Goal: Information Seeking & Learning: Learn about a topic

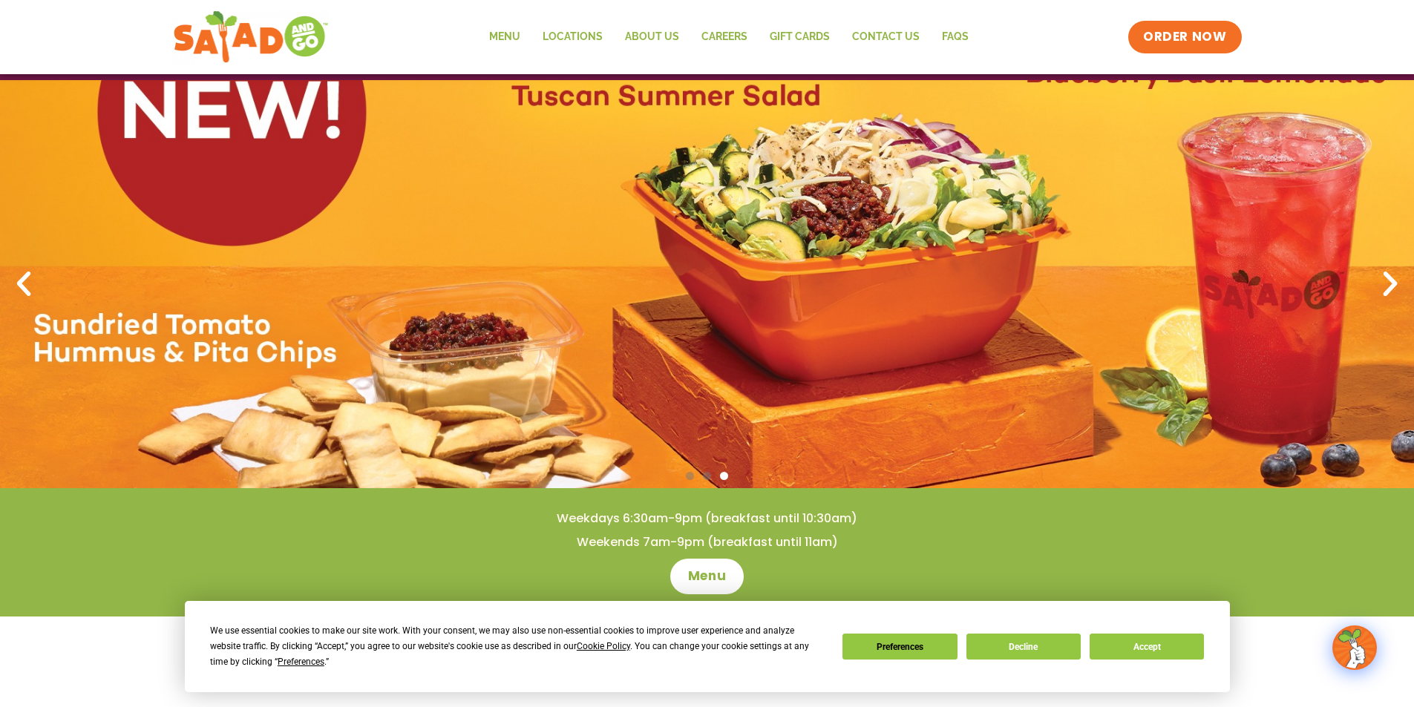
drag, startPoint x: 1168, startPoint y: 370, endPoint x: 1077, endPoint y: 214, distance: 180.0
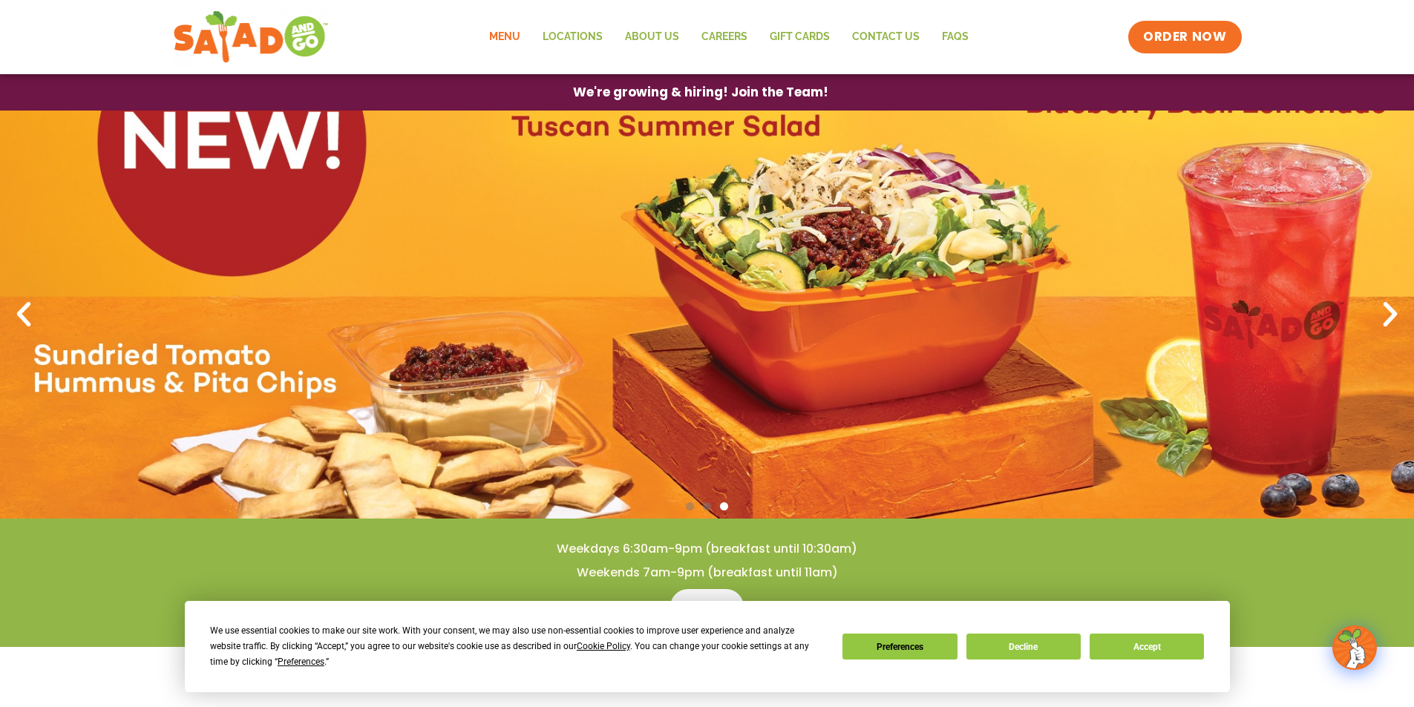
click at [500, 42] on link "Menu" at bounding box center [504, 37] width 53 height 34
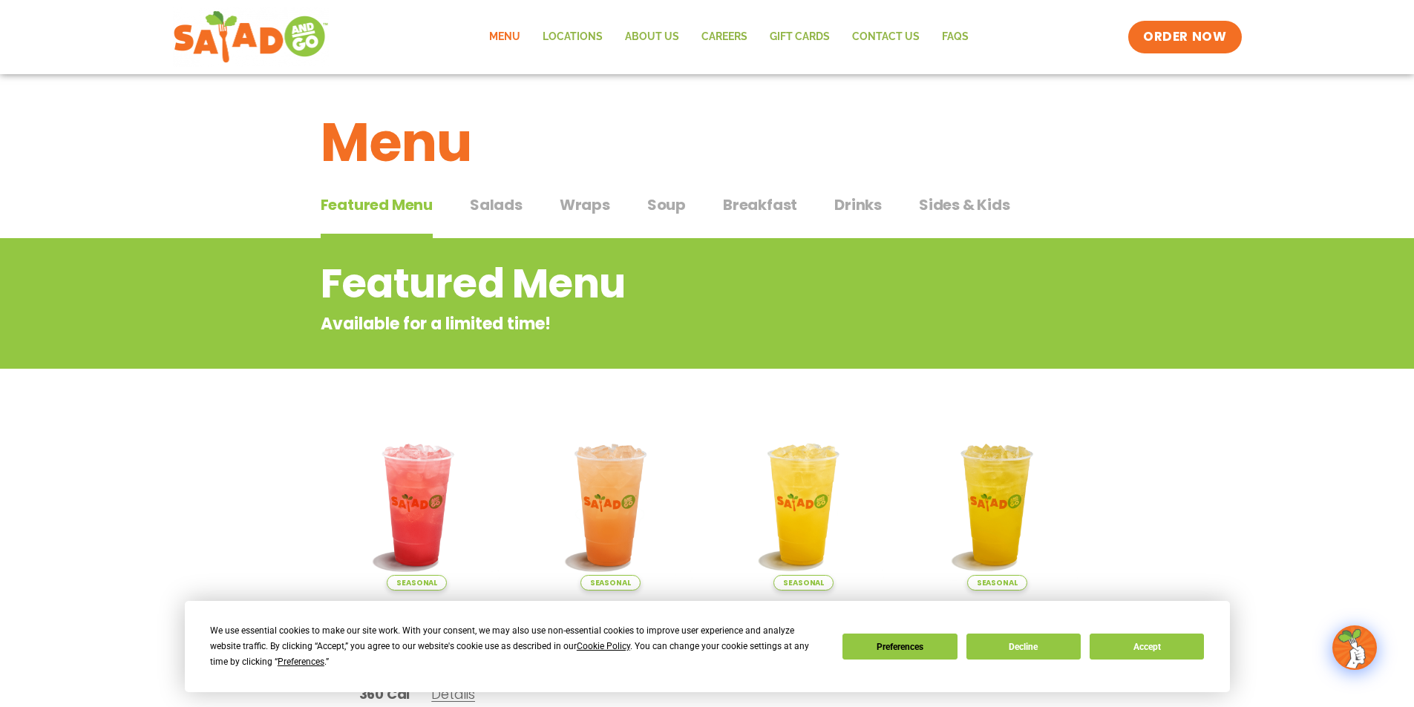
click at [493, 212] on span "Salads" at bounding box center [496, 205] width 53 height 22
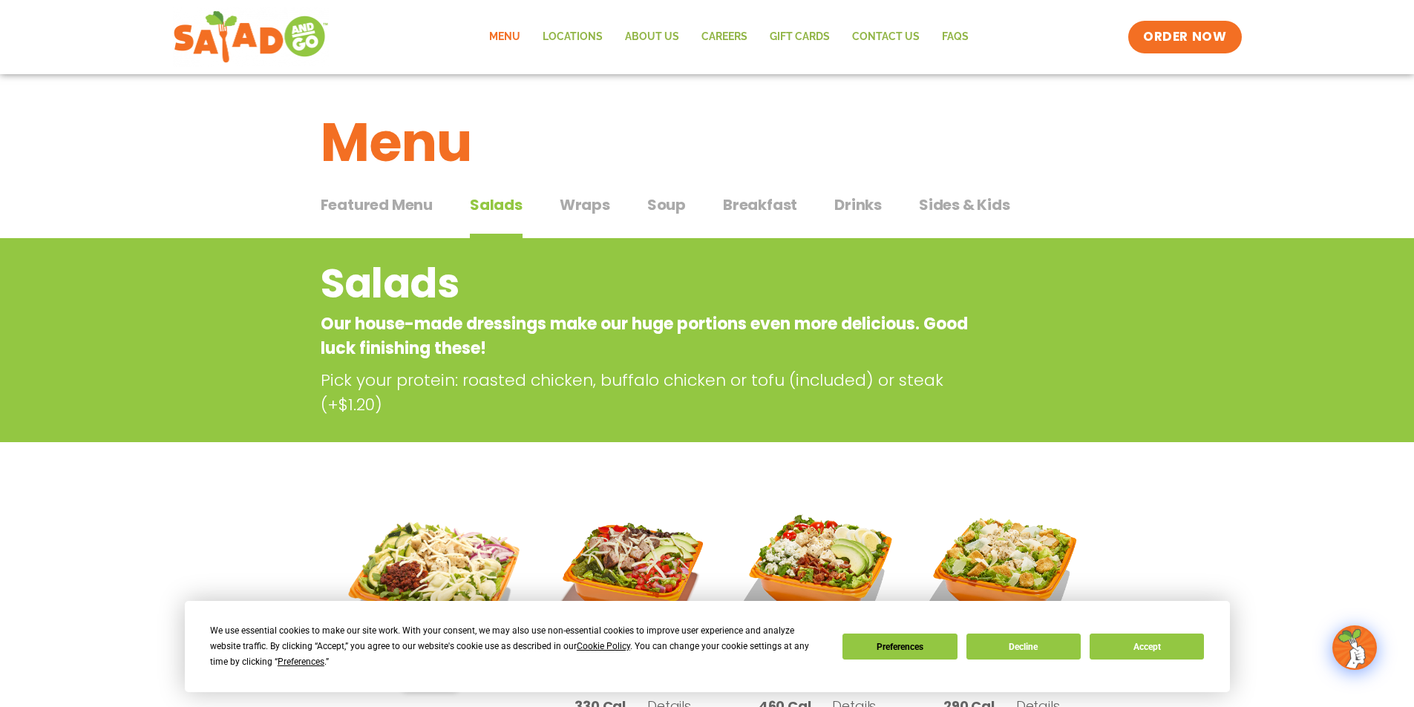
click at [585, 211] on span "Wraps" at bounding box center [585, 205] width 50 height 22
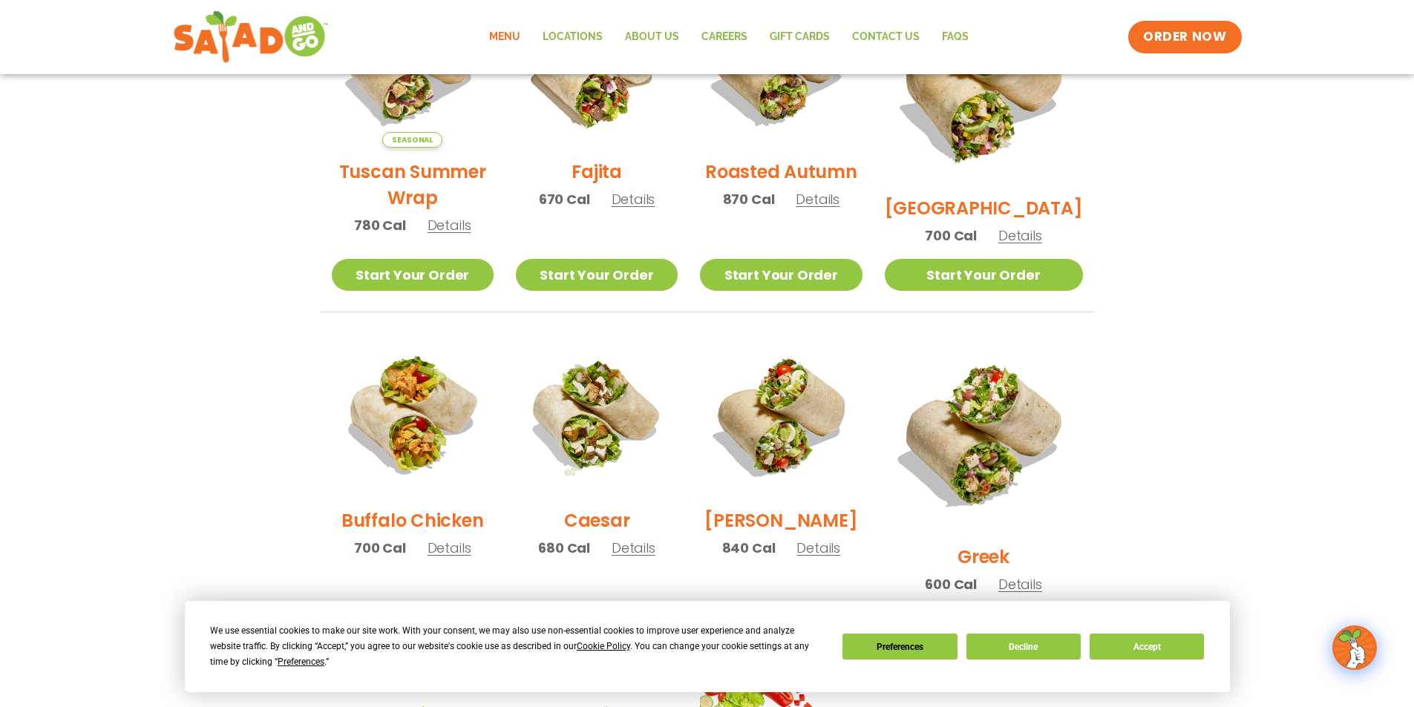
scroll to position [519, 0]
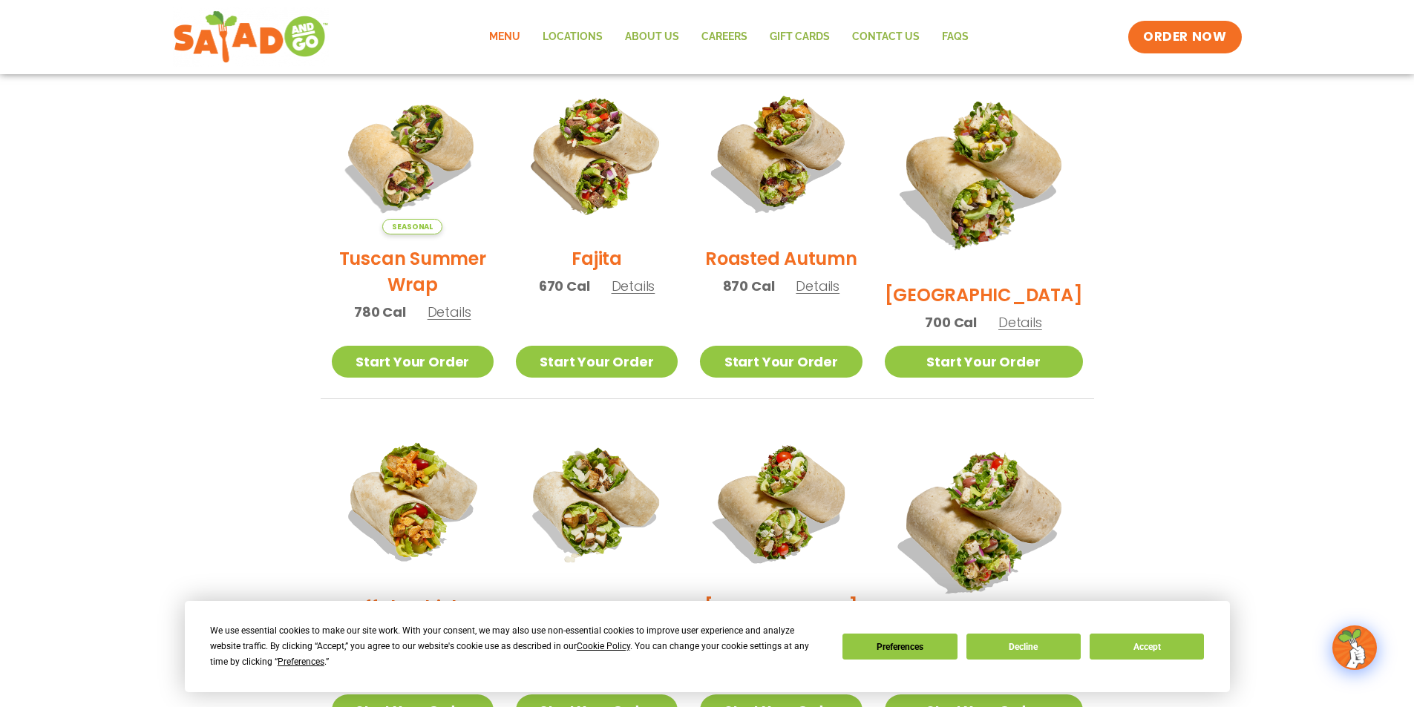
drag, startPoint x: 1236, startPoint y: 313, endPoint x: 1233, endPoint y: 252, distance: 60.9
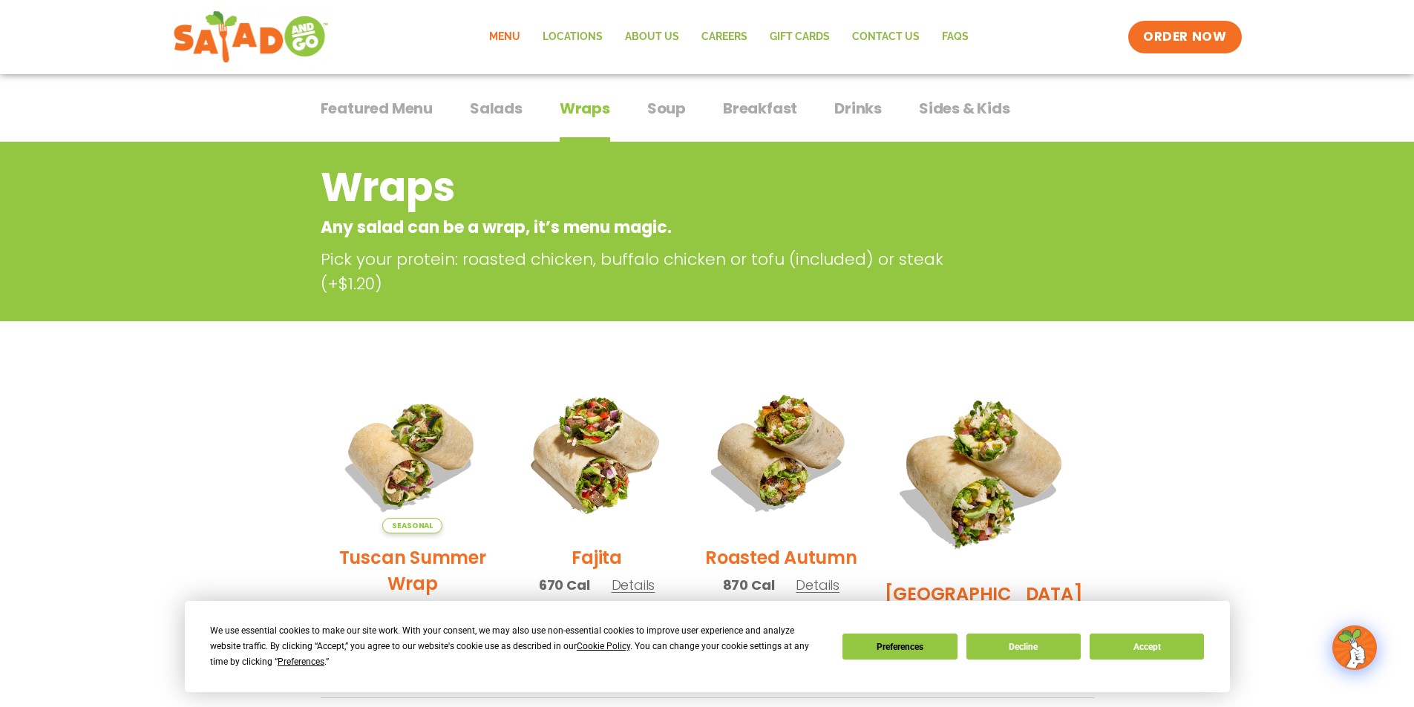
drag, startPoint x: 636, startPoint y: 102, endPoint x: 646, endPoint y: 108, distance: 12.0
click at [643, 105] on div "Featured Menu Featured Menu Salads Salads Wraps Wraps Soup Soup Breakfast Break…" at bounding box center [707, 117] width 773 height 50
click at [669, 111] on span "Soup" at bounding box center [666, 108] width 39 height 22
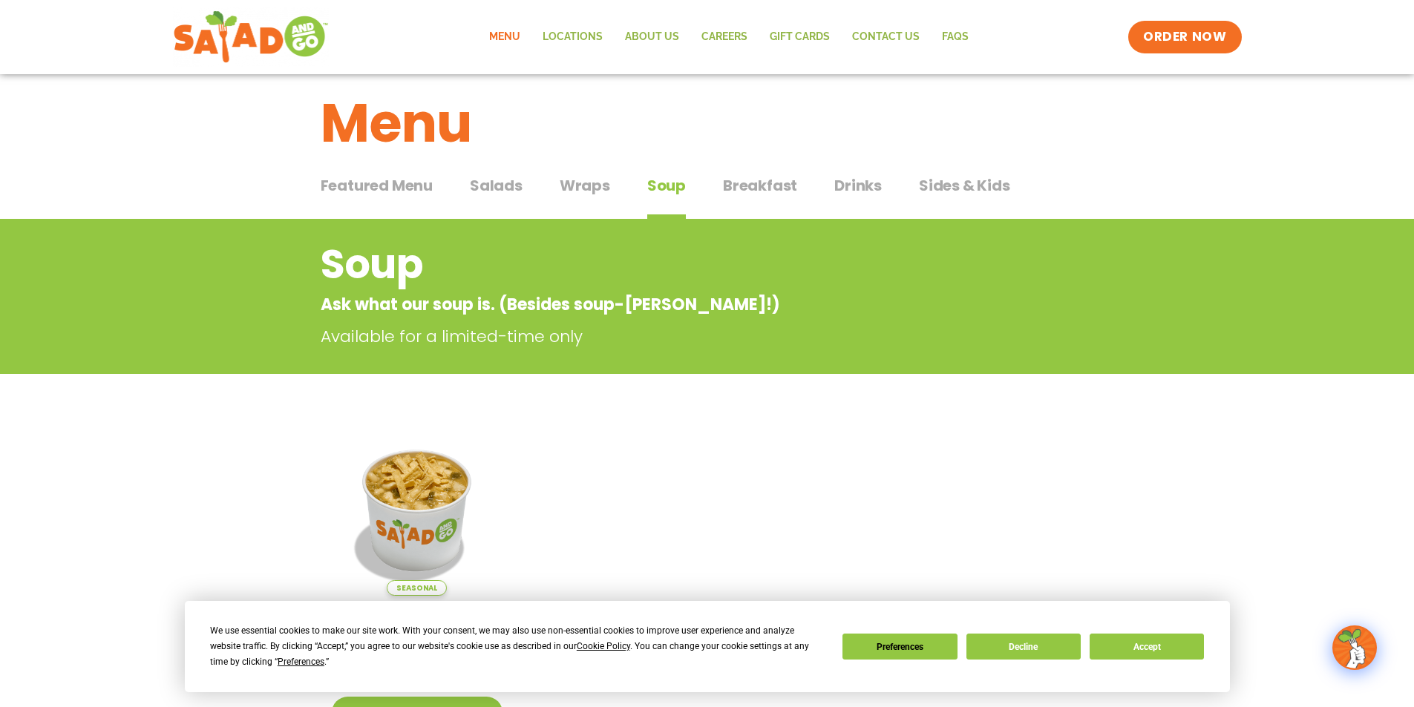
scroll to position [19, 0]
click at [747, 197] on button "Breakfast Breakfast" at bounding box center [760, 197] width 74 height 45
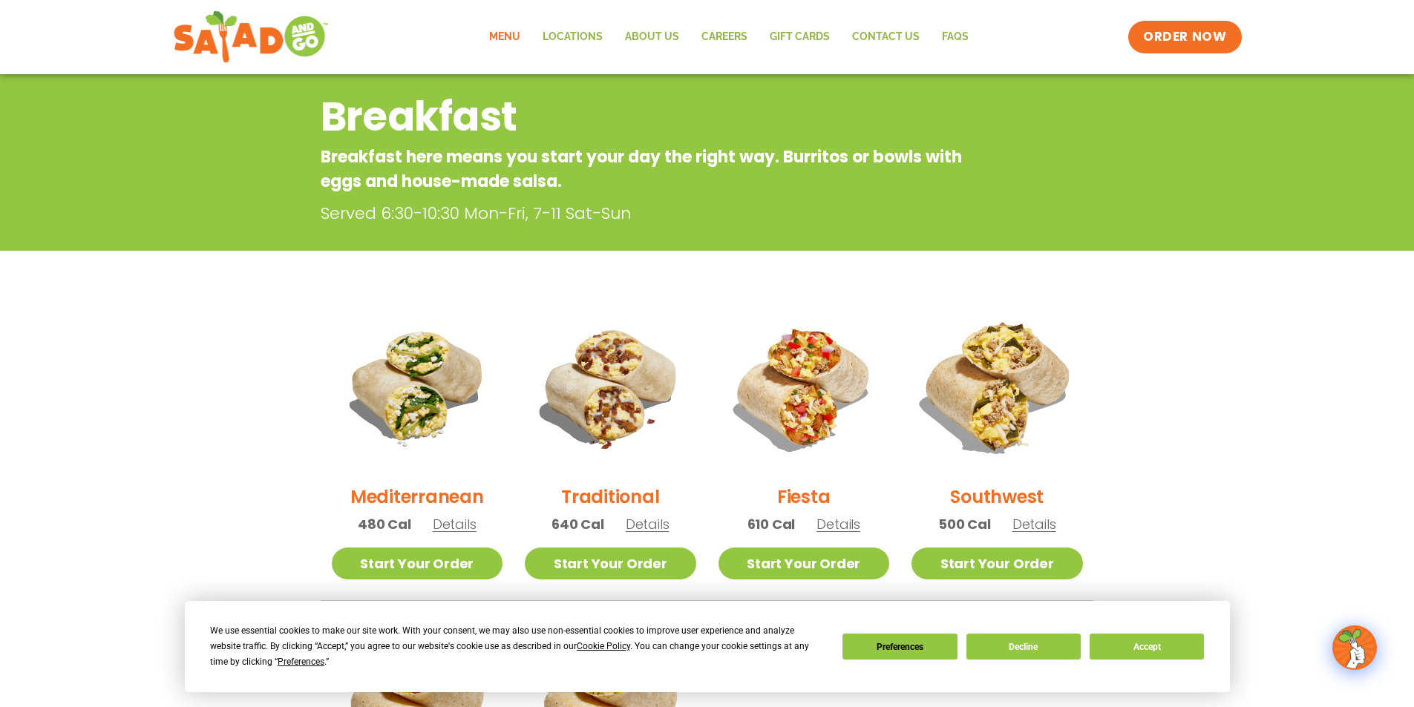
scroll to position [93, 0]
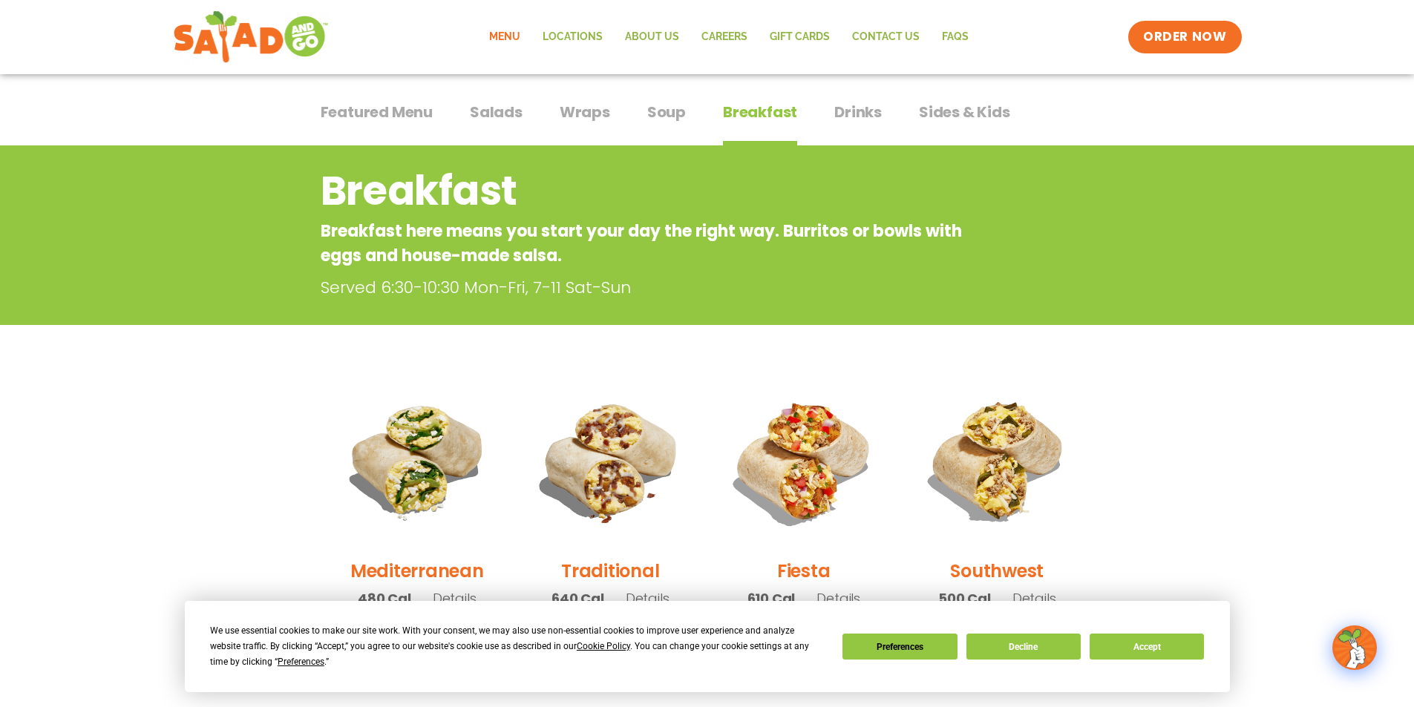
click at [860, 108] on span "Drinks" at bounding box center [857, 112] width 47 height 22
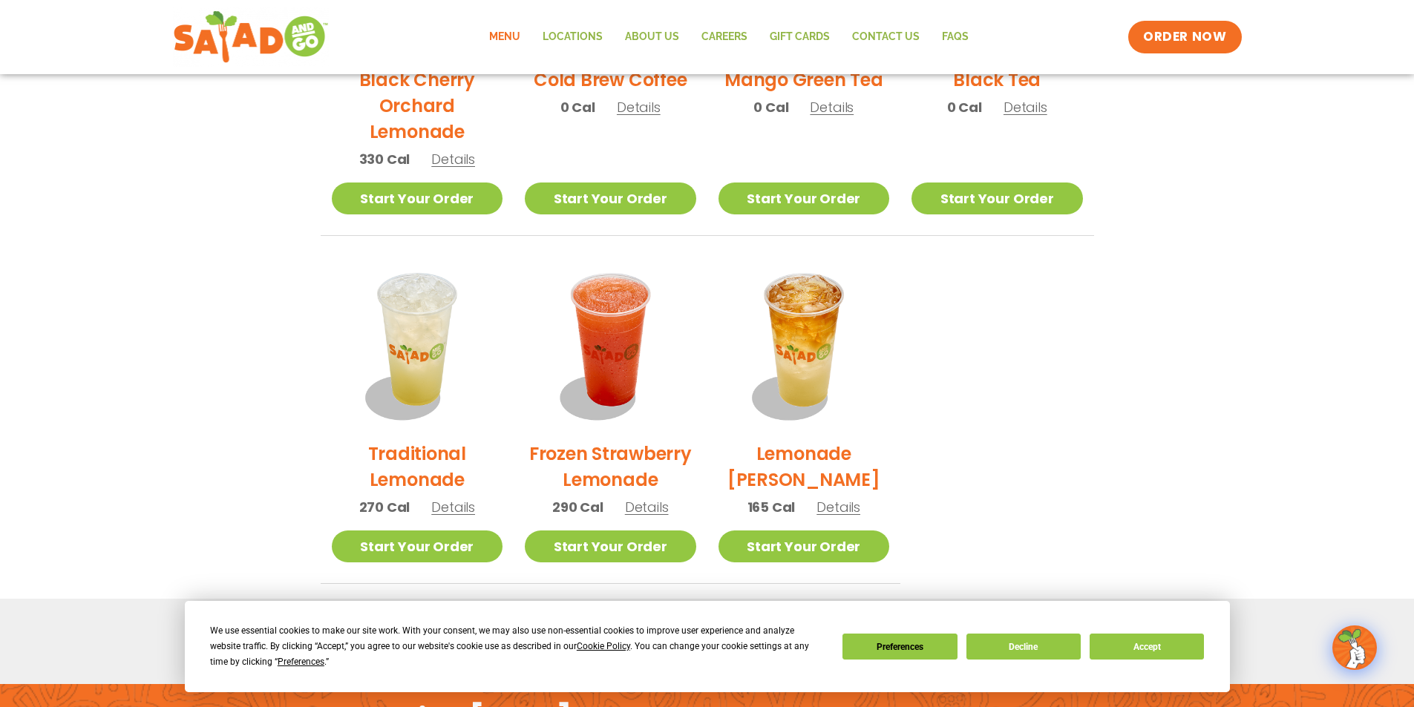
scroll to position [983, 0]
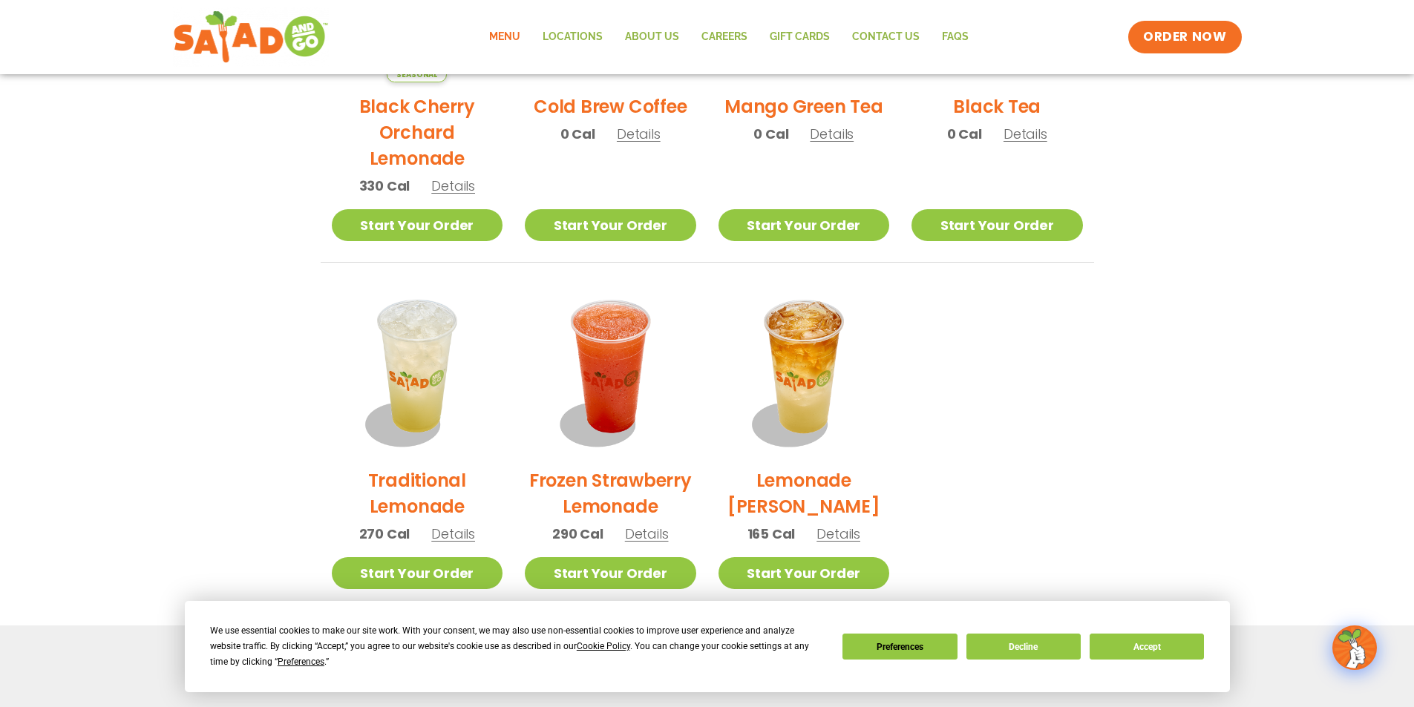
drag, startPoint x: 1282, startPoint y: 485, endPoint x: 1298, endPoint y: 409, distance: 77.3
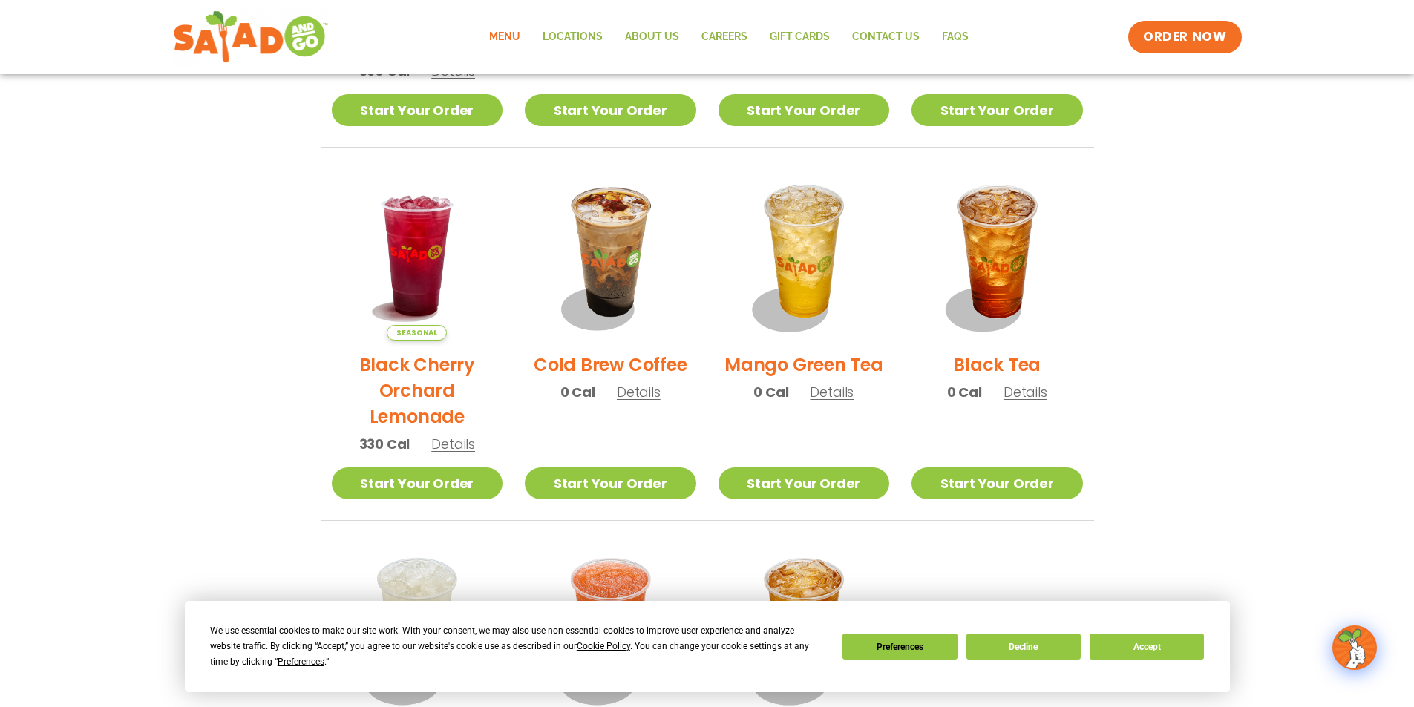
drag, startPoint x: 1293, startPoint y: 476, endPoint x: 1293, endPoint y: 352, distance: 123.9
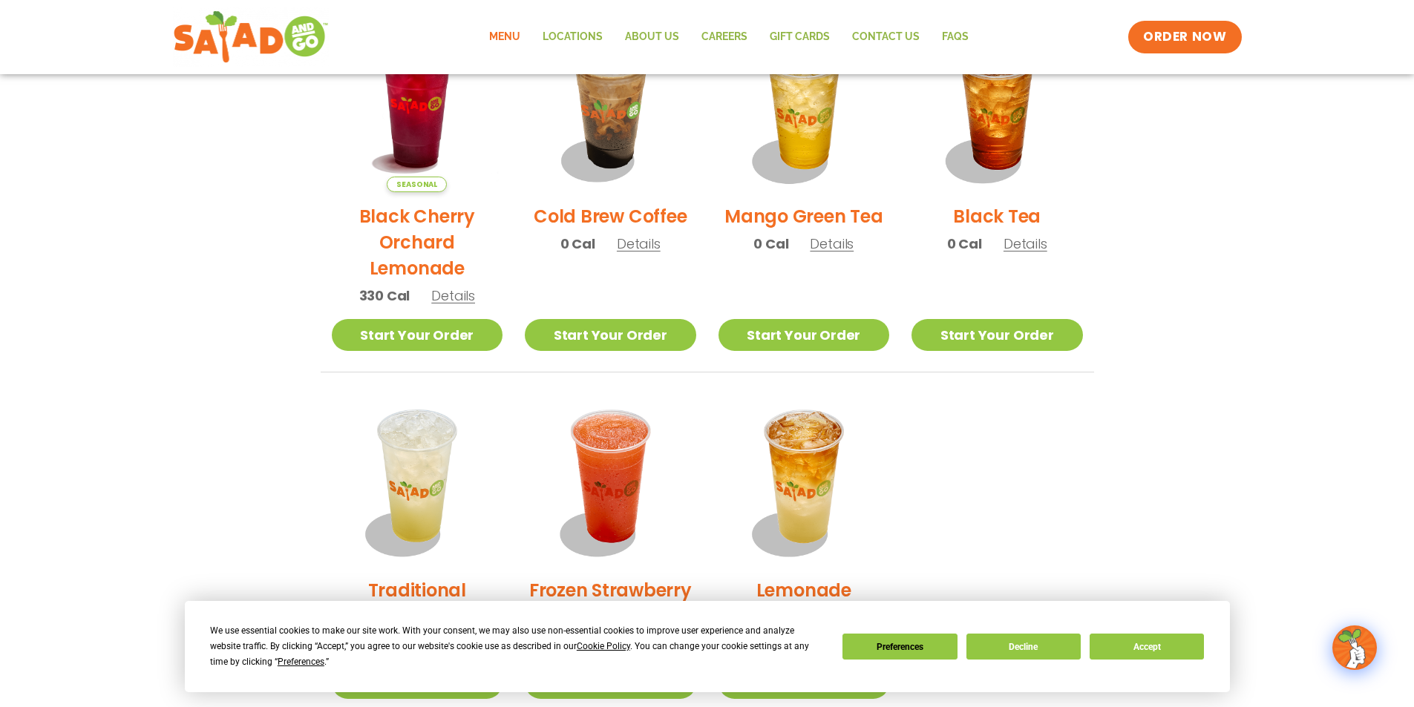
scroll to position [0, 0]
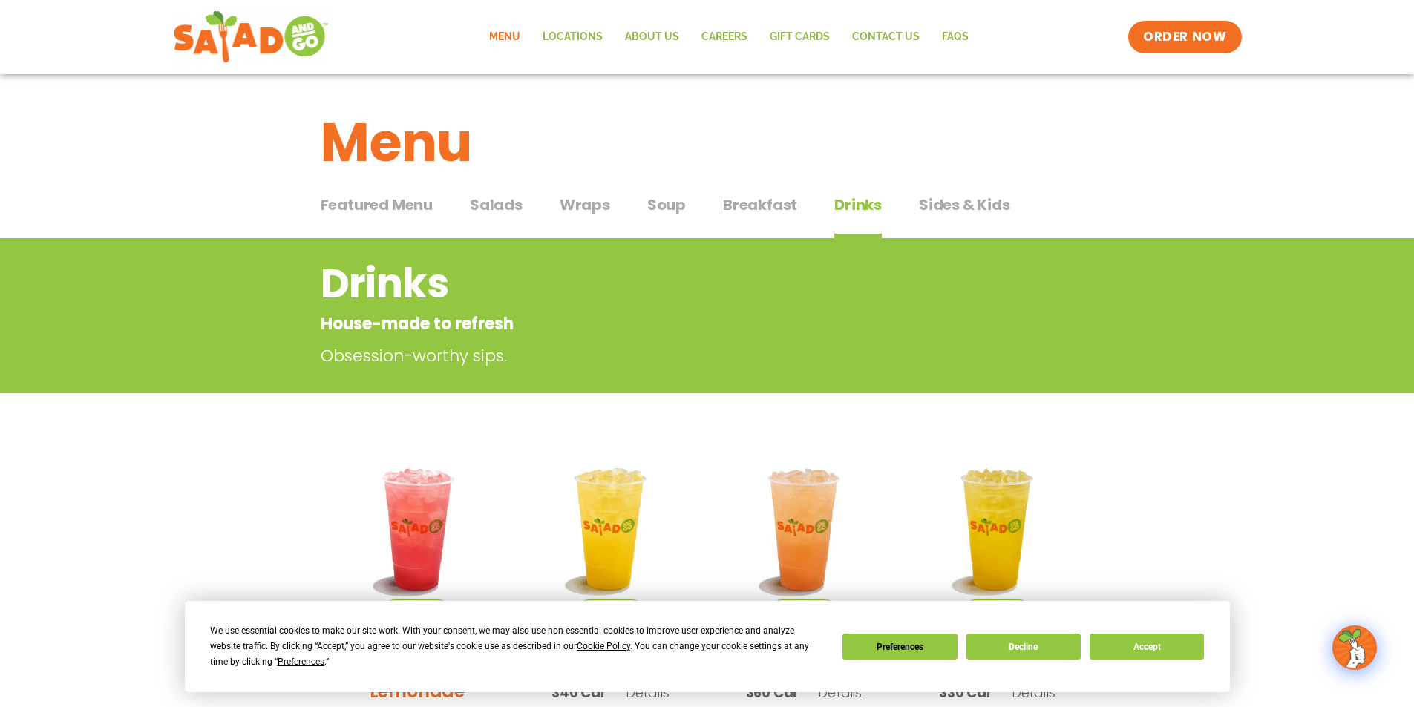
drag, startPoint x: 1276, startPoint y: 361, endPoint x: 1259, endPoint y: 228, distance: 134.0
click at [900, 206] on div "Featured Menu Featured Menu Salads Salads Wraps Wraps Soup Soup Breakfast Break…" at bounding box center [707, 213] width 773 height 50
click at [933, 220] on button "Sides & Kids Sides & Kids" at bounding box center [964, 216] width 91 height 45
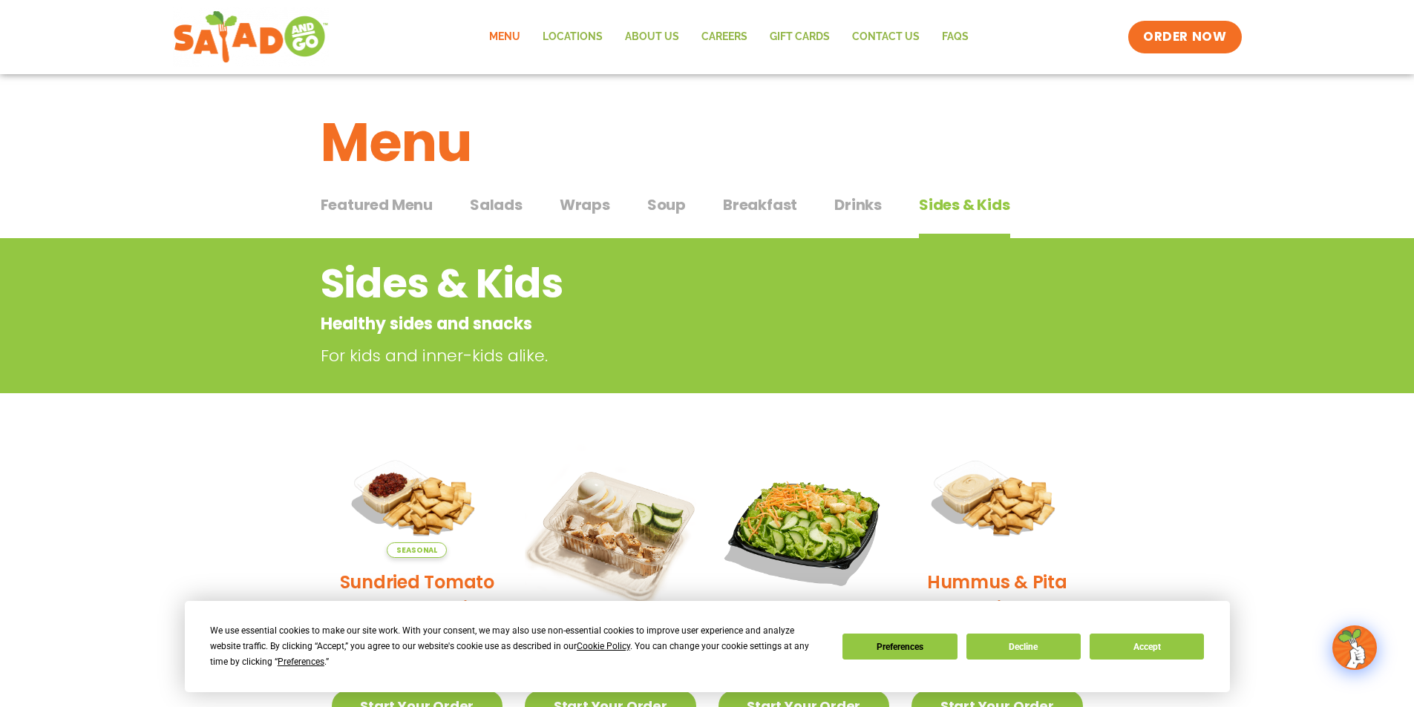
click at [390, 210] on span "Featured Menu" at bounding box center [377, 205] width 112 height 22
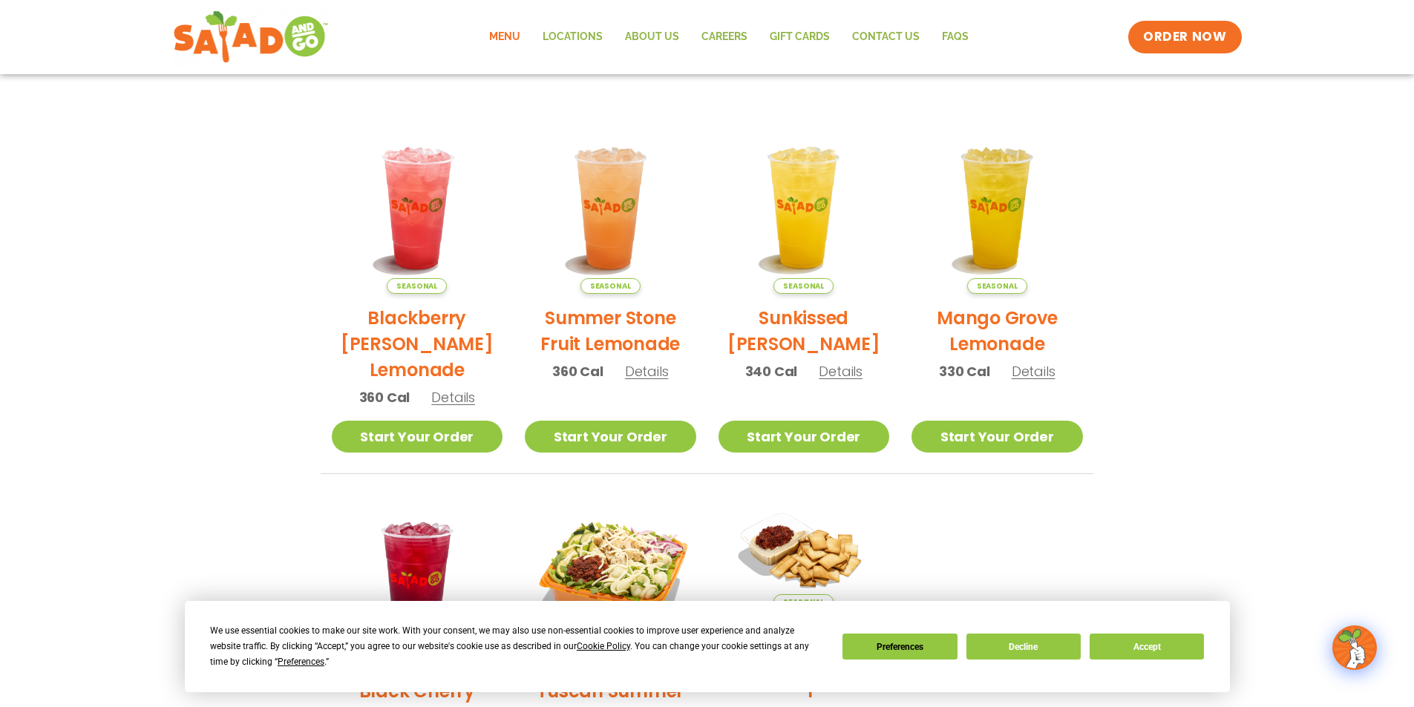
scroll to position [594, 0]
